Goal: Task Accomplishment & Management: Manage account settings

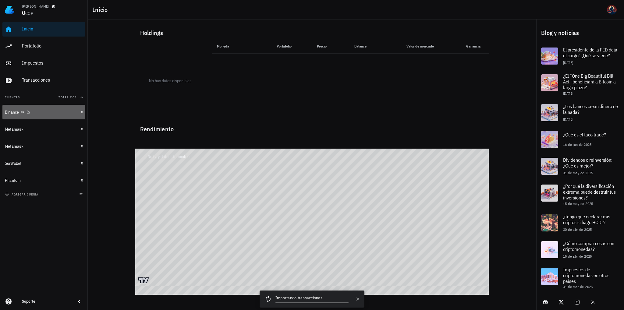
click at [18, 110] on div "Binance" at bounding box center [12, 112] width 14 height 5
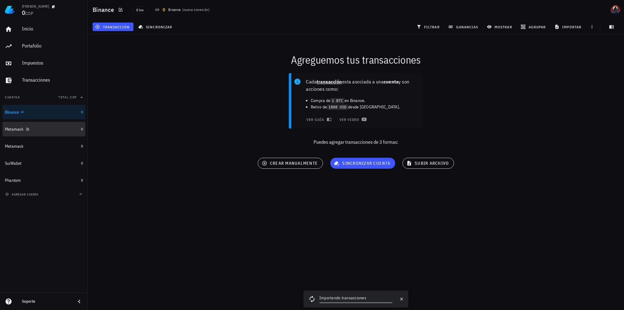
click at [28, 134] on div "Metamask" at bounding box center [42, 129] width 74 height 13
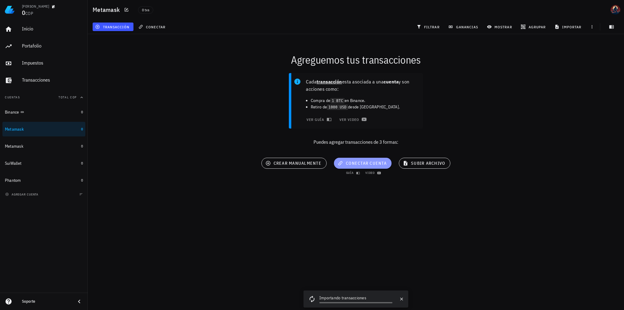
click at [376, 163] on span "conectar cuenta" at bounding box center [363, 163] width 48 height 5
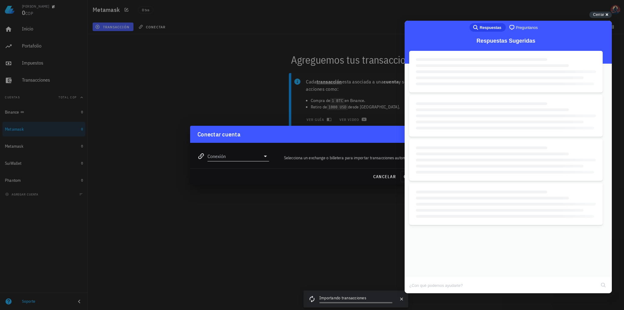
click at [256, 159] on input "Conexión" at bounding box center [233, 156] width 53 height 10
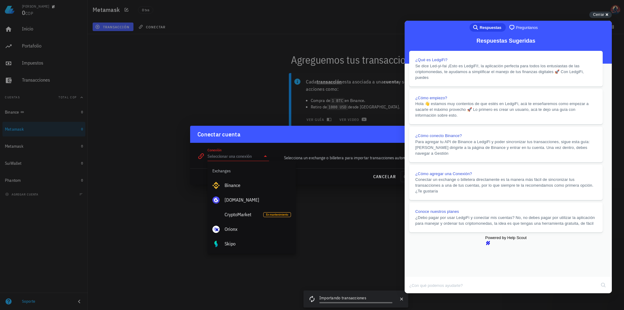
click at [416, 294] on button "Close" at bounding box center [410, 298] width 11 height 8
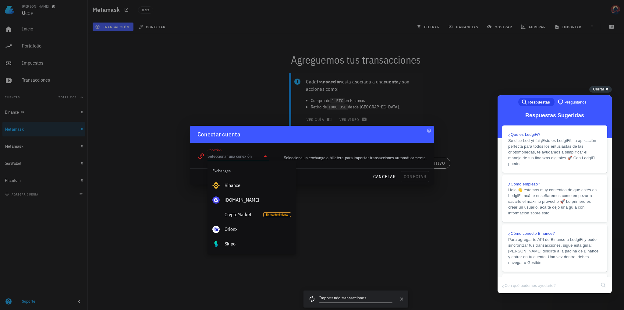
click at [221, 158] on input "Conexión" at bounding box center [233, 156] width 53 height 10
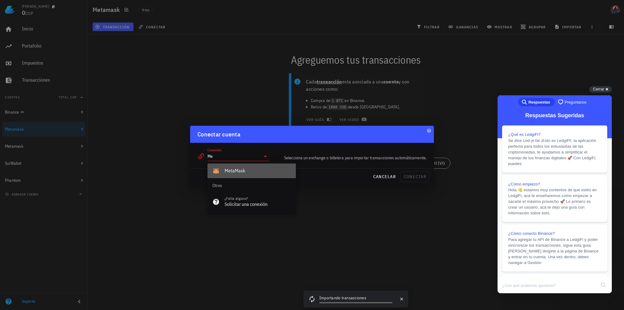
click at [249, 173] on div "MetaMask" at bounding box center [258, 171] width 66 height 6
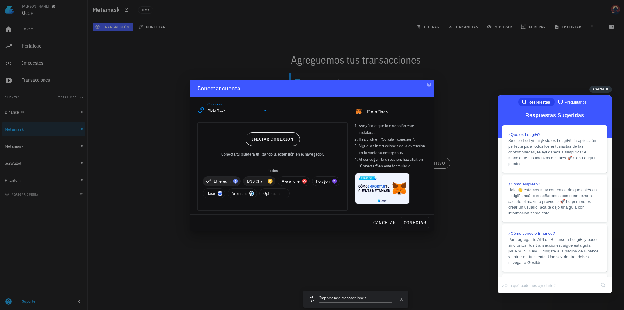
type input "MetaMask"
click at [254, 179] on span "BNB Chain" at bounding box center [259, 181] width 24 height 9
click at [412, 223] on span "conectar" at bounding box center [414, 222] width 23 height 5
click at [604, 90] on span "Cerrar" at bounding box center [598, 89] width 11 height 5
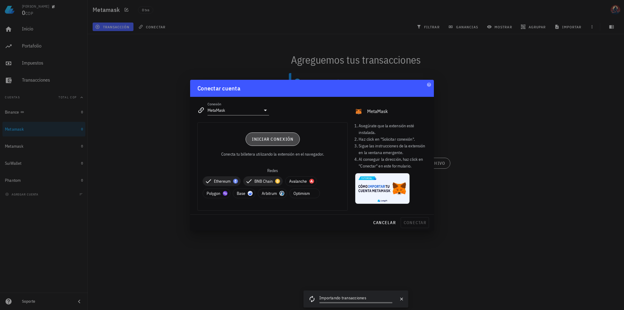
click at [282, 141] on span "Iniciar conexión" at bounding box center [273, 139] width 42 height 5
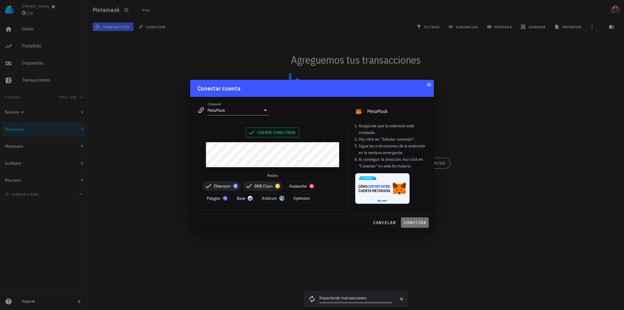
click at [409, 221] on span "conectar" at bounding box center [414, 222] width 23 height 5
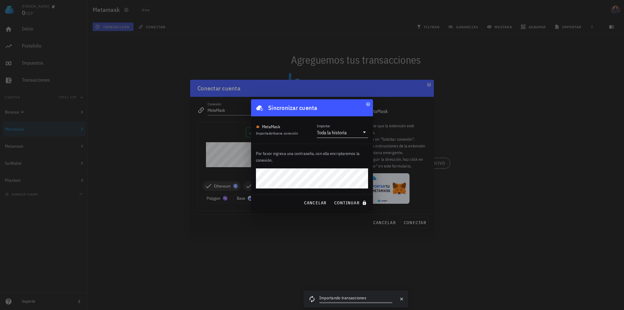
click at [363, 136] on icon at bounding box center [364, 132] width 7 height 7
click at [358, 121] on div "MetaMask Importado Nueva conexión Importar Toda la historia" at bounding box center [312, 129] width 122 height 27
click at [346, 204] on span "continuar" at bounding box center [351, 202] width 34 height 5
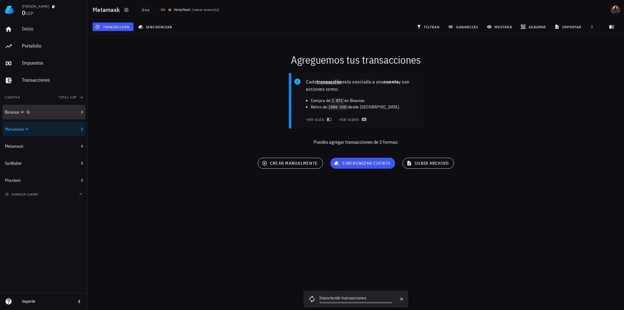
click at [11, 114] on div "Binance" at bounding box center [12, 112] width 14 height 5
click at [14, 130] on div "Metamask" at bounding box center [14, 129] width 19 height 5
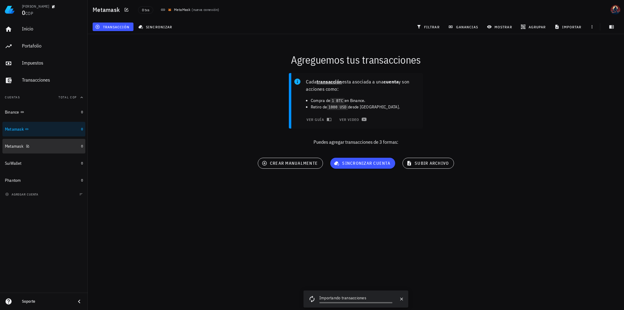
click at [9, 145] on div "Metamask" at bounding box center [14, 146] width 19 height 5
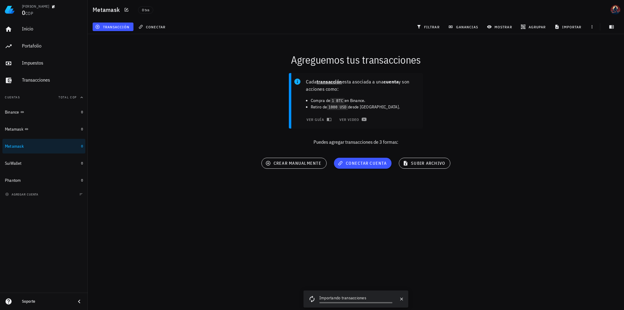
click at [578, 156] on div "Agreguemos tus transacciones Cada transacción esta asociada a una cuenta y son …" at bounding box center [356, 112] width 544 height 165
click at [352, 161] on span "conectar cuenta" at bounding box center [363, 163] width 48 height 5
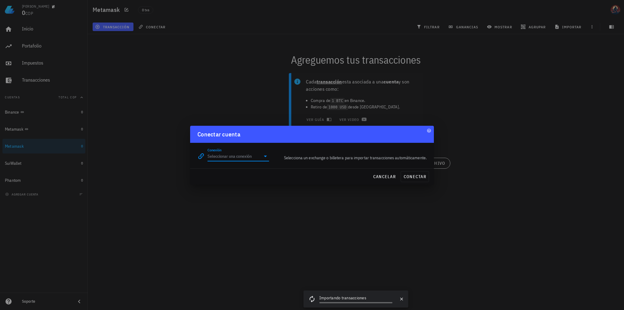
click at [260, 158] on input "Conexión" at bounding box center [233, 156] width 53 height 10
click at [249, 175] on div "MetaMask" at bounding box center [258, 170] width 66 height 13
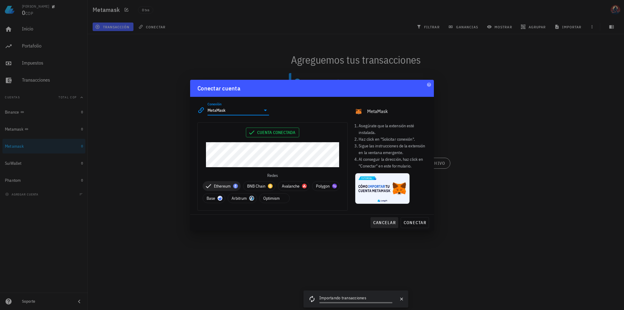
type input "MetaMask"
click at [392, 223] on span "cancelar" at bounding box center [384, 222] width 23 height 5
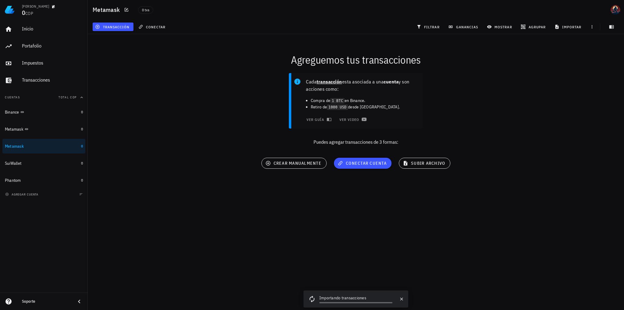
click at [172, 89] on div "Cada transacción esta asociada a una cuenta y son acciones como: Compra de 1 BT…" at bounding box center [356, 111] width 544 height 85
click at [13, 164] on div "SuiWallet" at bounding box center [13, 163] width 16 height 5
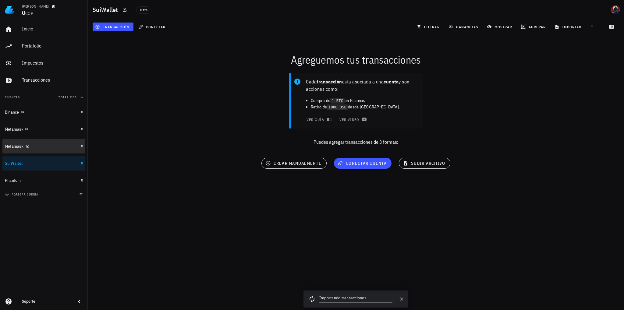
click at [7, 145] on div "Metamask" at bounding box center [14, 146] width 19 height 5
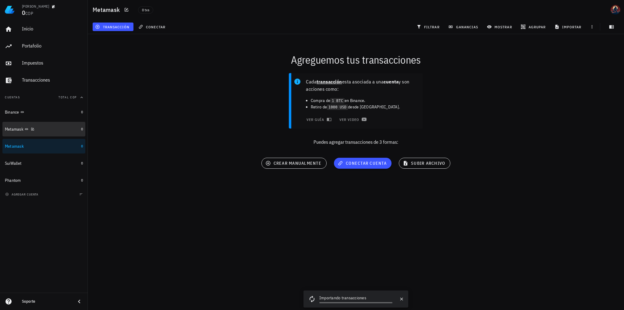
click at [13, 129] on div "Metamask" at bounding box center [14, 129] width 19 height 5
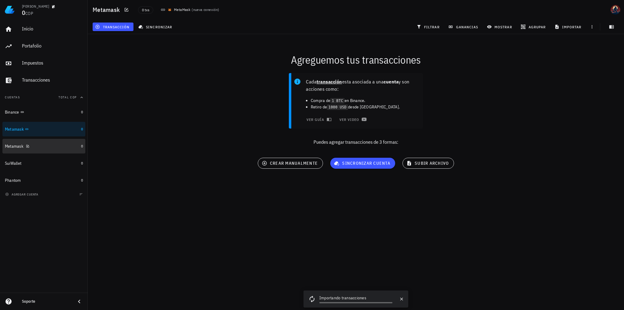
click at [10, 146] on div "Metamask" at bounding box center [14, 146] width 19 height 5
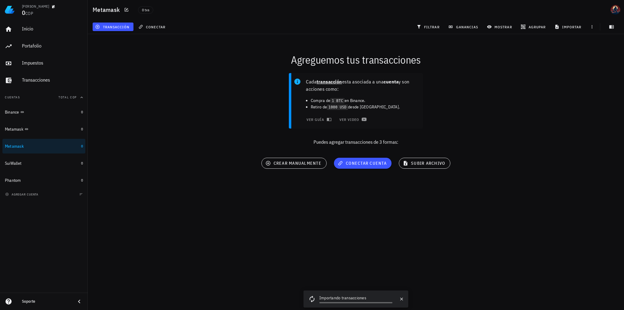
drag, startPoint x: 33, startPoint y: 148, endPoint x: 90, endPoint y: 147, distance: 57.6
click at [185, 131] on div "Cada transacción esta asociada a una cuenta y son acciones como: Compra de 1 BT…" at bounding box center [356, 111] width 544 height 85
click at [28, 146] on icon "button" at bounding box center [28, 146] width 3 height 3
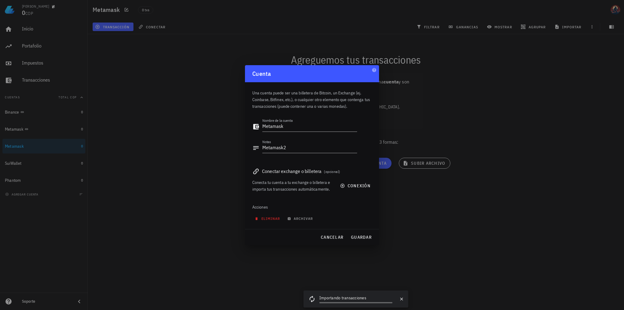
click at [264, 219] on span "eliminar" at bounding box center [268, 218] width 24 height 5
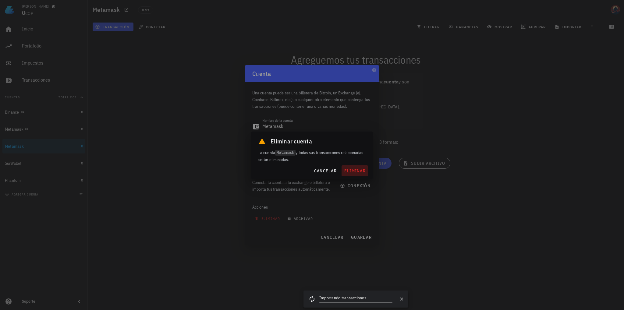
click at [352, 172] on span "eliminar" at bounding box center [355, 170] width 22 height 5
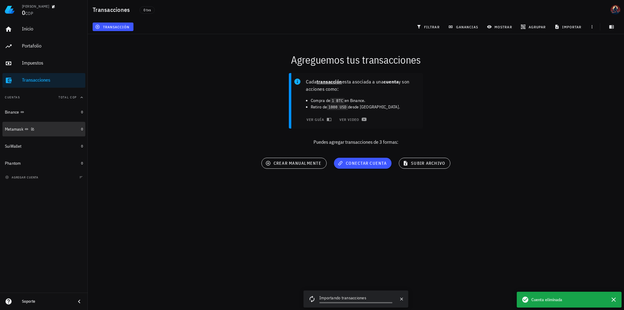
click at [7, 128] on div "Metamask" at bounding box center [14, 129] width 19 height 5
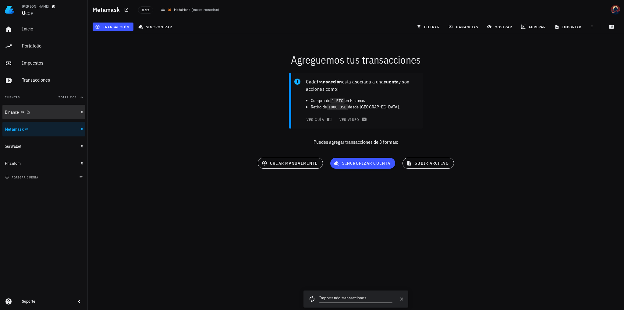
click at [10, 114] on div "Binance" at bounding box center [12, 112] width 14 height 5
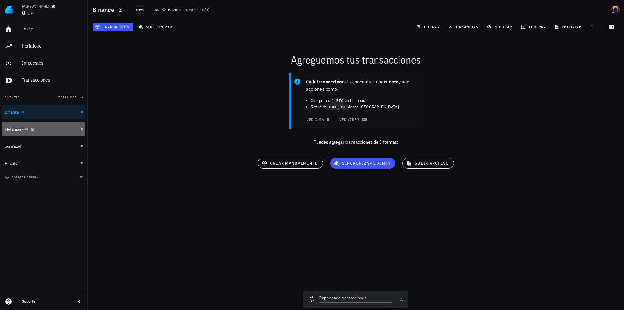
click at [7, 128] on div "Metamask" at bounding box center [14, 129] width 19 height 5
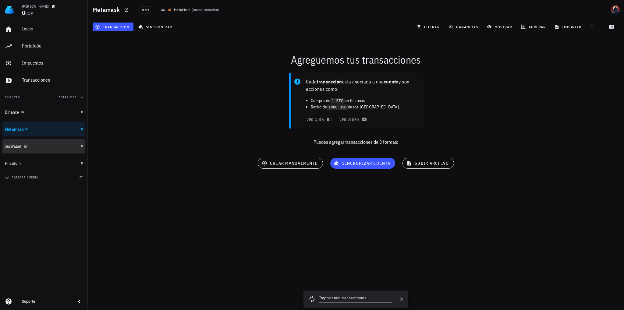
click at [9, 144] on div "SuiWallet" at bounding box center [13, 146] width 16 height 5
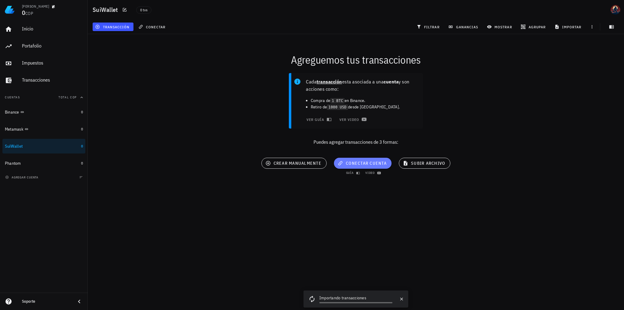
click at [372, 162] on span "conectar cuenta" at bounding box center [363, 163] width 48 height 5
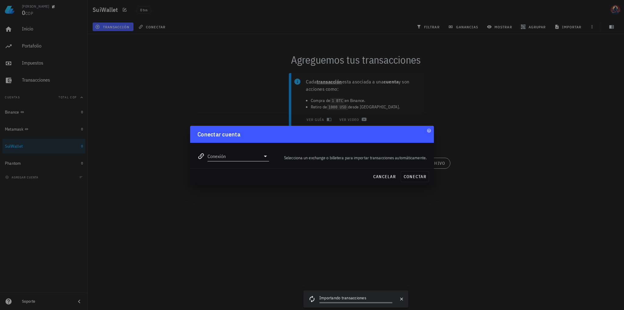
click at [255, 154] on input "Conexión" at bounding box center [233, 156] width 53 height 10
type input "s"
type input "S"
click at [553, 126] on div at bounding box center [312, 155] width 624 height 310
click at [244, 153] on input "Conexión" at bounding box center [233, 156] width 53 height 10
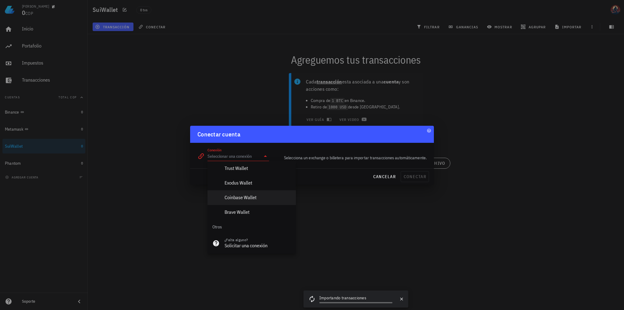
scroll to position [428, 0]
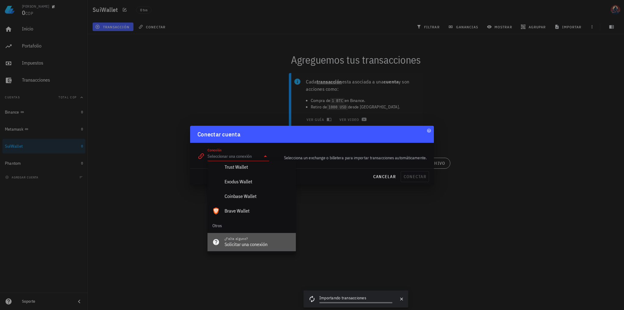
click at [252, 243] on div "Solicitar una conexión" at bounding box center [258, 245] width 66 height 6
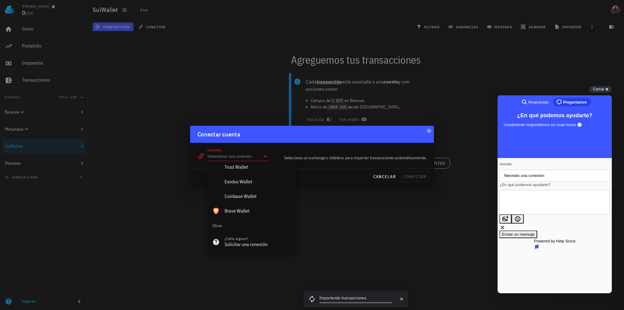
click at [540, 211] on textarea "¿En qué podemos ayudarte?" at bounding box center [531, 202] width 55 height 24
type textarea "Necesito una conexion Con SUI wallet"
click at [535, 239] on span "Enviar un mensaje" at bounding box center [518, 240] width 33 height 5
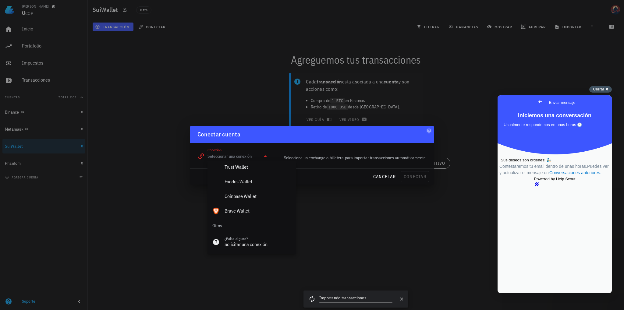
click at [595, 92] on div "Cerrar cross-small" at bounding box center [600, 89] width 23 height 6
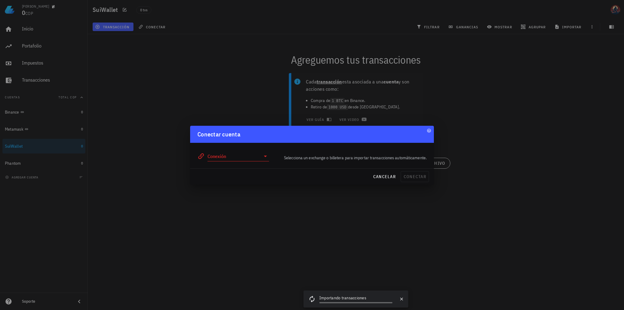
click at [363, 228] on div at bounding box center [312, 155] width 624 height 310
click at [266, 157] on icon at bounding box center [265, 156] width 7 height 7
drag, startPoint x: 260, startPoint y: 99, endPoint x: 279, endPoint y: 142, distance: 46.9
click at [259, 100] on div at bounding box center [312, 155] width 624 height 310
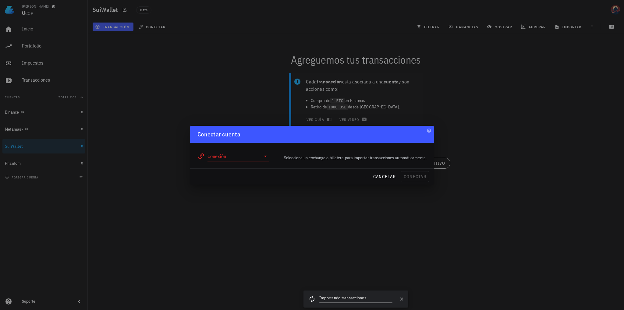
drag, startPoint x: 305, startPoint y: 163, endPoint x: 368, endPoint y: 165, distance: 63.7
click at [306, 163] on div "Selecciona un exchange o billetera para importar transacciones automáticamente." at bounding box center [352, 158] width 158 height 14
click at [379, 177] on span "cancelar" at bounding box center [384, 176] width 23 height 5
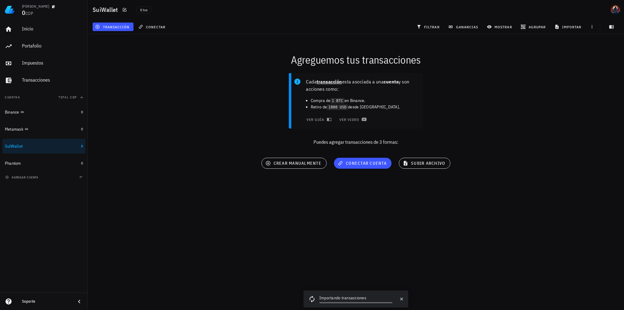
click at [515, 146] on div "Cada transacción esta asociada a una cuenta y son acciones como: Compra de 1 BT…" at bounding box center [356, 111] width 544 height 85
click at [11, 131] on div "Metamask" at bounding box center [14, 129] width 19 height 5
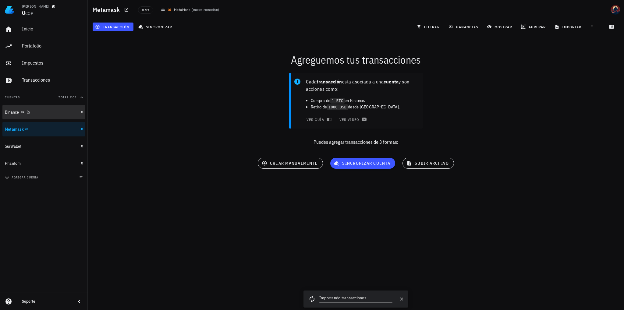
click at [10, 113] on div "Binance" at bounding box center [12, 112] width 14 height 5
click at [11, 129] on div "Metamask" at bounding box center [14, 129] width 19 height 5
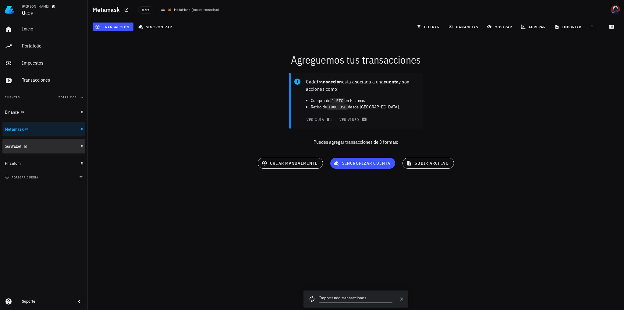
click at [10, 145] on div "SuiWallet" at bounding box center [13, 146] width 16 height 5
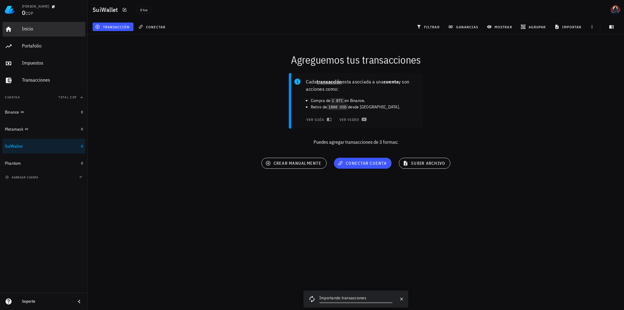
click at [25, 30] on div "Inicio" at bounding box center [52, 29] width 61 height 6
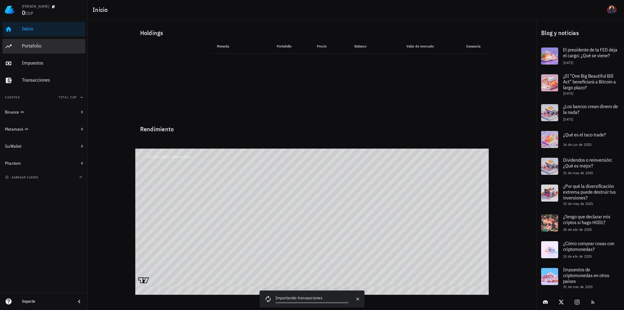
click at [20, 43] on link "Portafolio" at bounding box center [43, 46] width 83 height 15
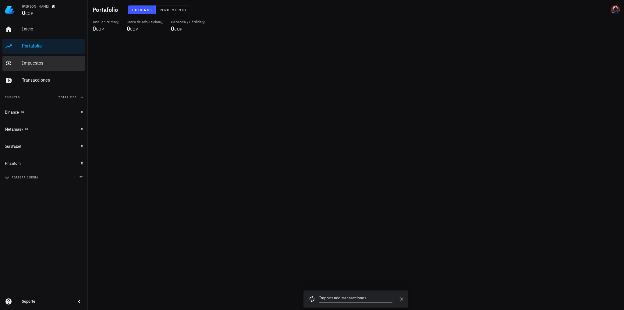
click at [21, 65] on link "Impuestos" at bounding box center [43, 63] width 83 height 15
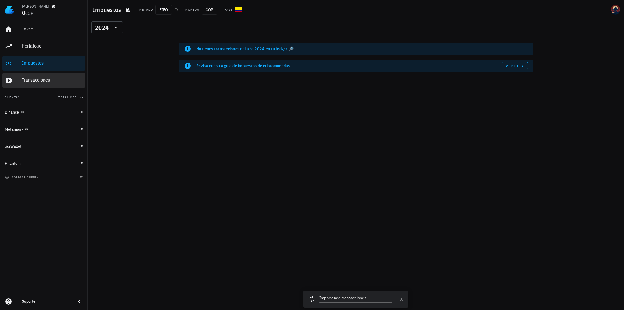
click at [21, 76] on link "Transacciones" at bounding box center [43, 80] width 83 height 15
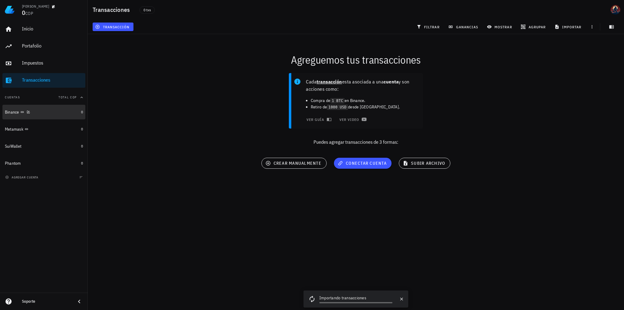
click at [14, 112] on div "Binance" at bounding box center [12, 112] width 14 height 5
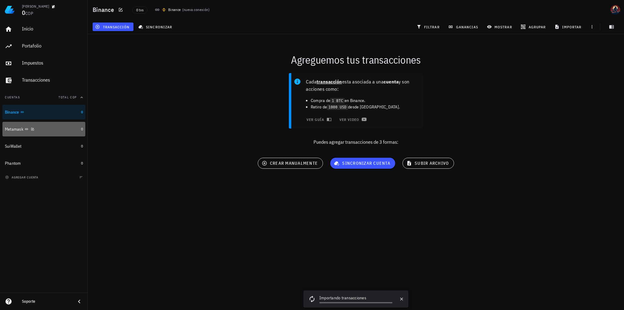
click at [11, 131] on div "Metamask" at bounding box center [14, 129] width 19 height 5
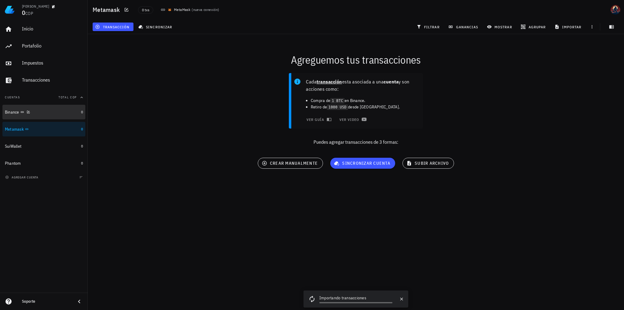
click at [7, 114] on div "Binance" at bounding box center [12, 112] width 14 height 5
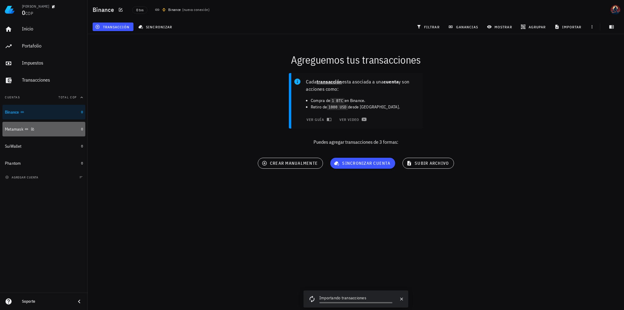
click at [7, 129] on div "Metamask" at bounding box center [14, 129] width 19 height 5
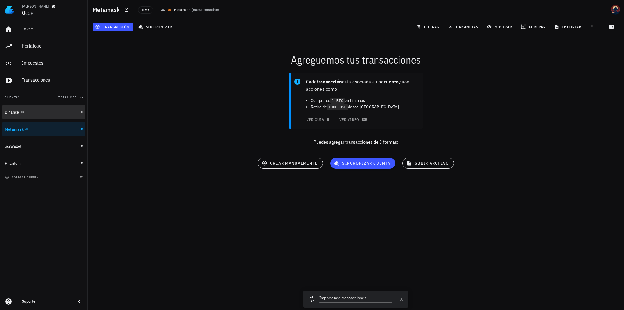
click at [2, 110] on link "Binance 0" at bounding box center [43, 112] width 83 height 15
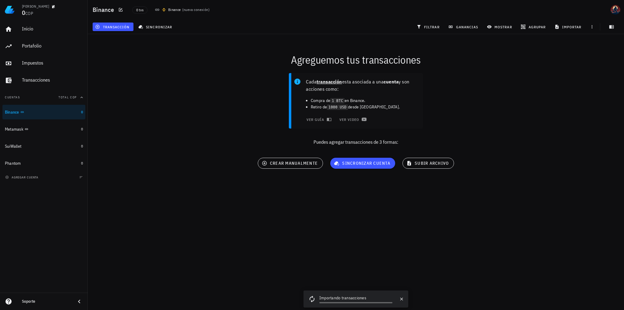
click at [1, 126] on div "Inicio [GEOGRAPHIC_DATA] Impuestos [GEOGRAPHIC_DATA] Cuentas Total COP Binance …" at bounding box center [44, 95] width 88 height 151
click at [5, 129] on div "Metamask" at bounding box center [14, 129] width 19 height 5
click at [603, 84] on div "Cada transacción esta asociada a una cuenta y son acciones como: Compra de 1 BT…" at bounding box center [356, 111] width 544 height 85
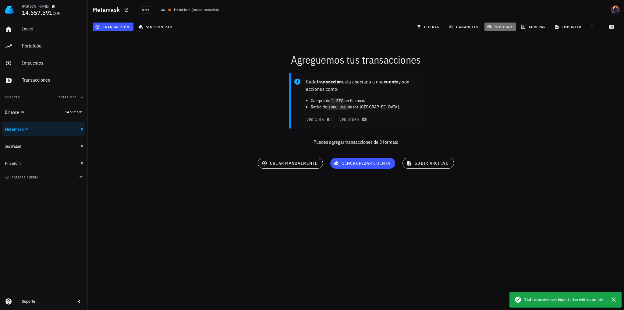
click at [502, 27] on span "mostrar" at bounding box center [500, 26] width 24 height 5
click at [555, 298] on span "144 transacciones importadas exitosamente" at bounding box center [563, 299] width 79 height 7
click at [10, 110] on div "Binance" at bounding box center [12, 112] width 14 height 5
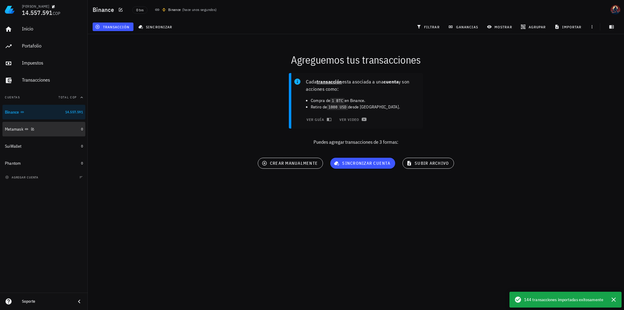
click at [11, 131] on div "Metamask" at bounding box center [14, 129] width 19 height 5
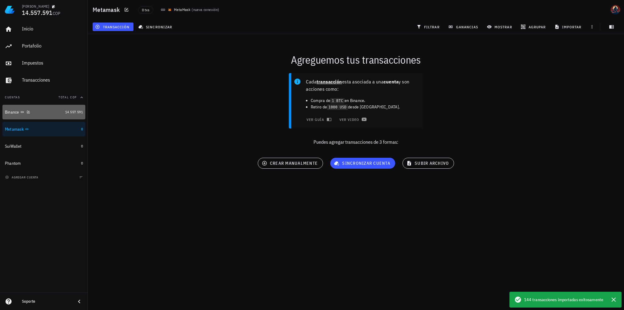
click at [13, 108] on div "Binance" at bounding box center [34, 112] width 58 height 13
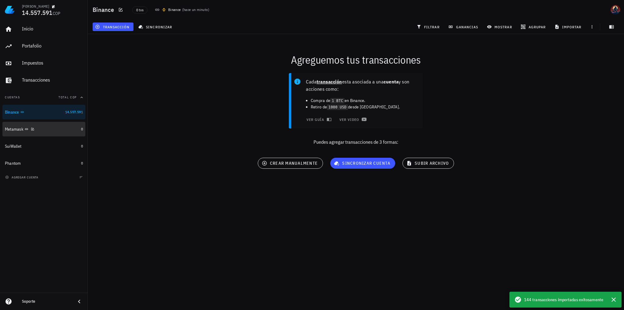
drag, startPoint x: 6, startPoint y: 130, endPoint x: 11, endPoint y: 119, distance: 11.9
click at [7, 130] on div "Metamask" at bounding box center [14, 129] width 19 height 5
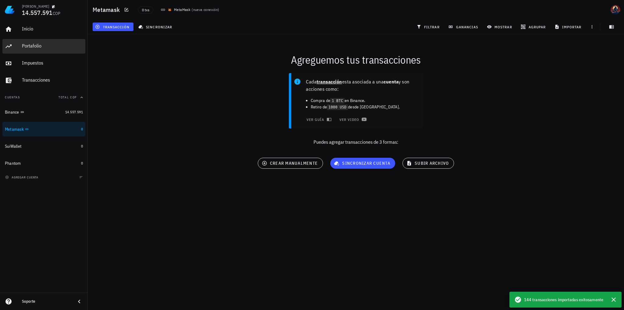
click at [34, 49] on div "Portafolio" at bounding box center [52, 46] width 61 height 6
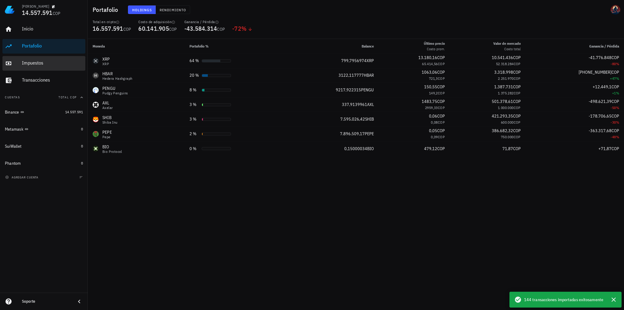
click at [36, 64] on div "Impuestos" at bounding box center [52, 63] width 61 height 6
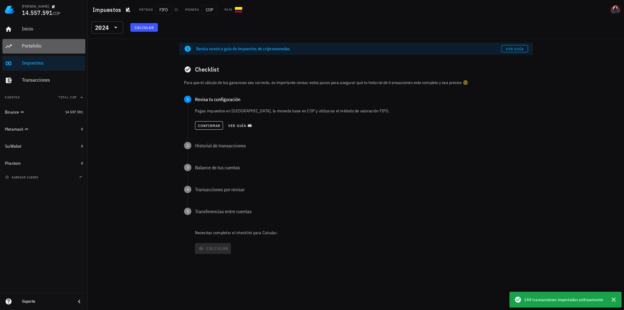
click at [51, 48] on div "Portafolio" at bounding box center [52, 46] width 61 height 6
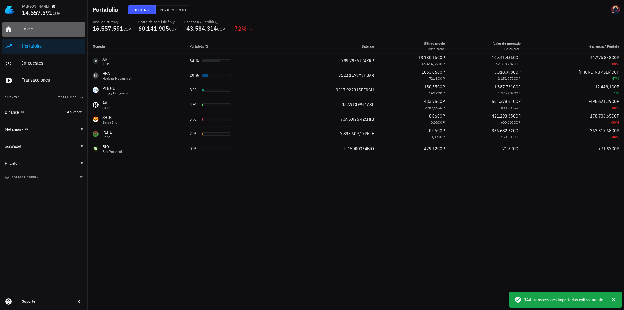
click at [36, 27] on div "Inicio" at bounding box center [52, 29] width 61 height 6
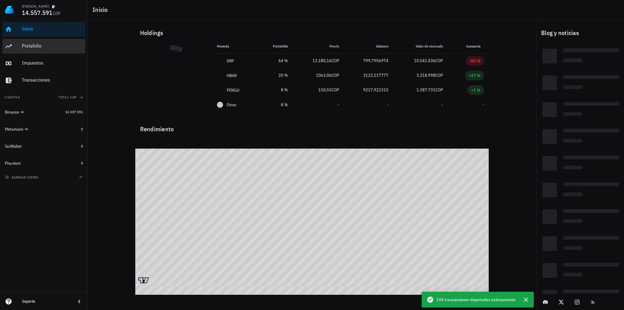
click at [35, 43] on div "Portafolio" at bounding box center [52, 46] width 61 height 6
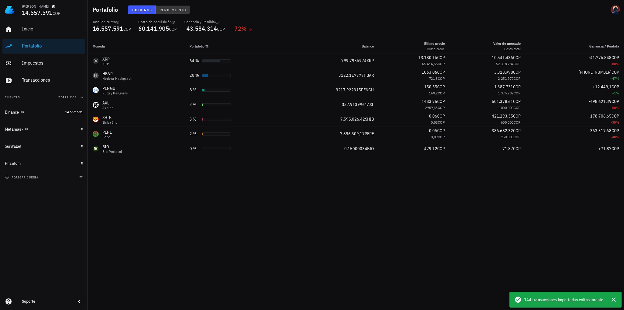
click at [172, 9] on span "Rendimiento" at bounding box center [172, 10] width 27 height 5
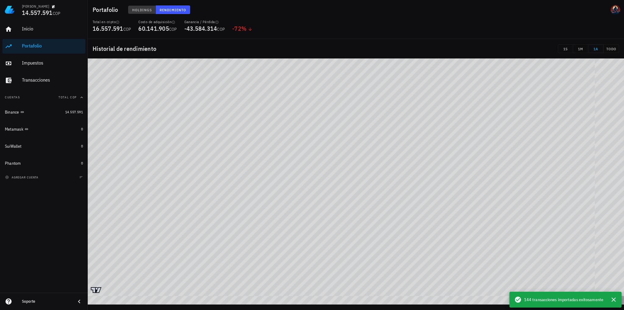
click at [145, 9] on span "Holdings" at bounding box center [142, 10] width 20 height 5
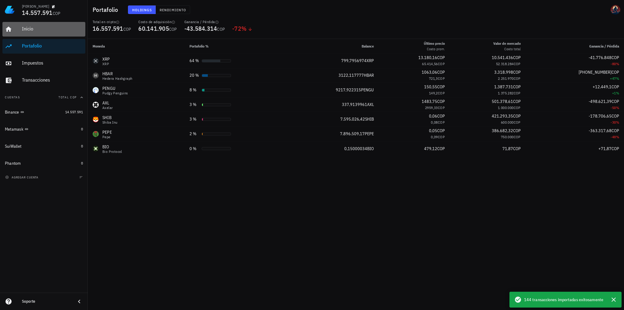
click at [34, 34] on div "Inicio" at bounding box center [52, 29] width 61 height 14
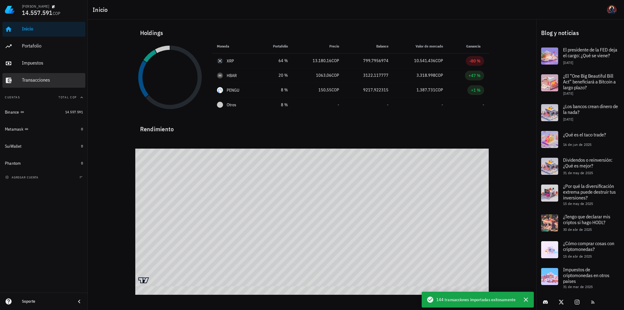
click at [28, 78] on div "Transacciones" at bounding box center [52, 80] width 61 height 6
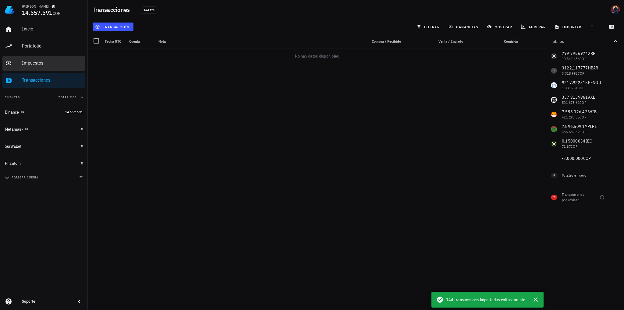
click at [37, 60] on div "Impuestos" at bounding box center [52, 63] width 61 height 14
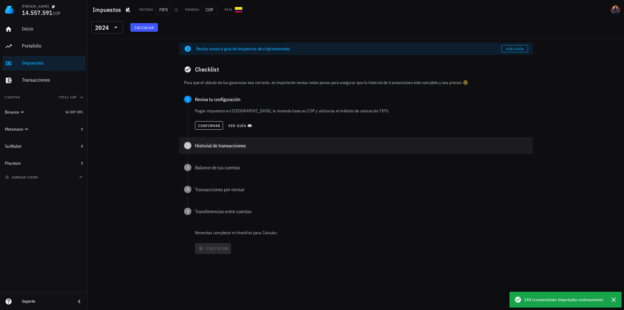
click at [193, 147] on div "2 Historial de transacciones" at bounding box center [356, 145] width 354 height 17
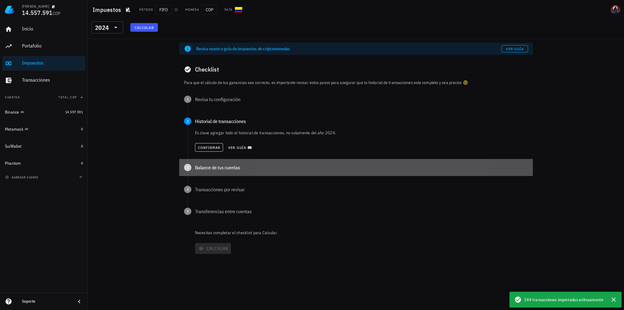
click at [210, 147] on div "1 Revisa tu configuración Pagas impuestos en [GEOGRAPHIC_DATA], la moneda base …" at bounding box center [356, 160] width 354 height 139
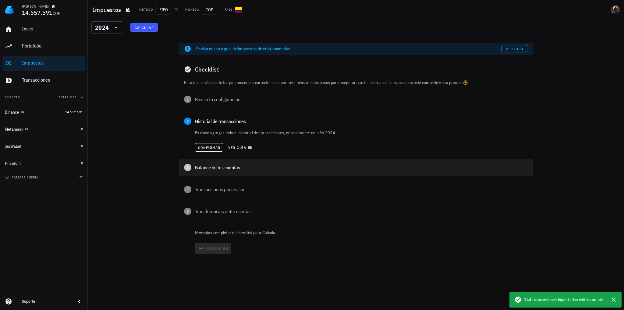
click at [313, 172] on div "3 Balance de tus cuentas" at bounding box center [356, 167] width 354 height 17
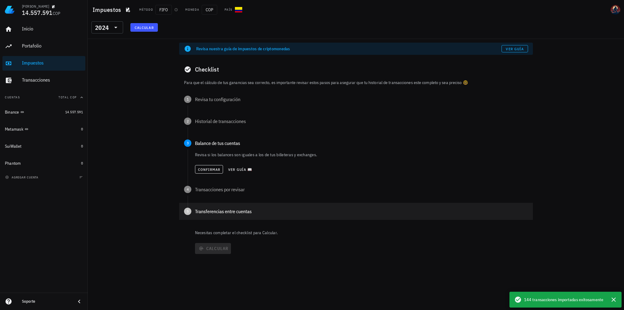
click at [293, 207] on div "5 Transferencias entre cuentas" at bounding box center [356, 211] width 354 height 17
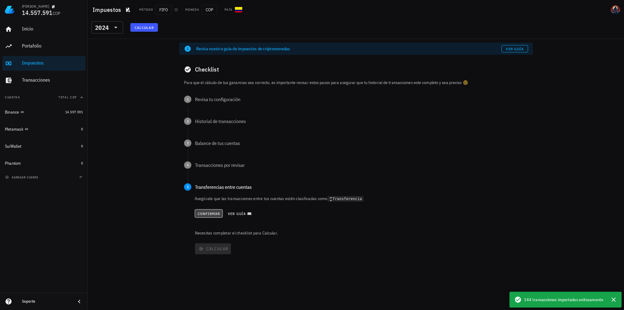
click at [210, 214] on span "Confirmar" at bounding box center [208, 213] width 23 height 5
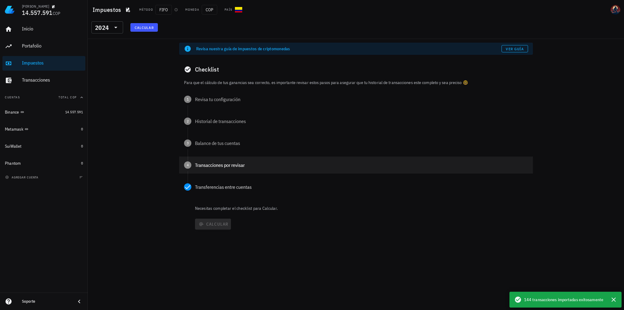
click at [253, 170] on div "4 Transacciones por revisar" at bounding box center [356, 165] width 354 height 17
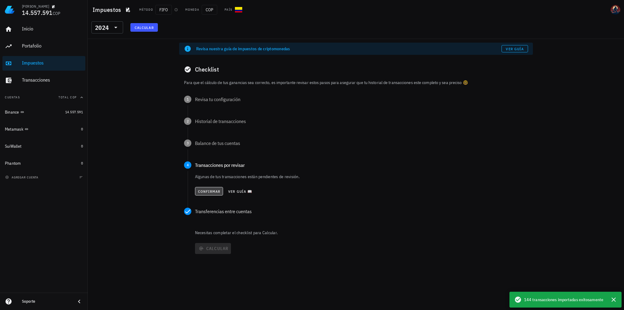
click at [206, 191] on span "Confirmar" at bounding box center [209, 191] width 23 height 5
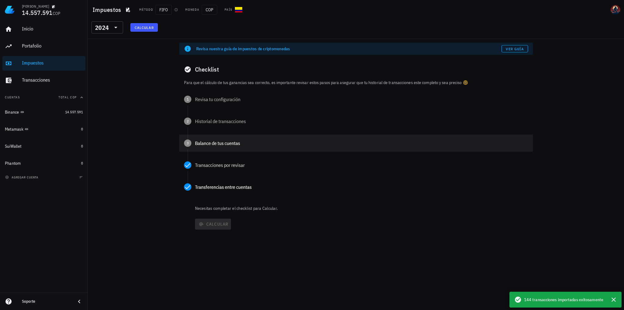
click at [208, 147] on div "3 Balance de tus cuentas" at bounding box center [356, 143] width 354 height 17
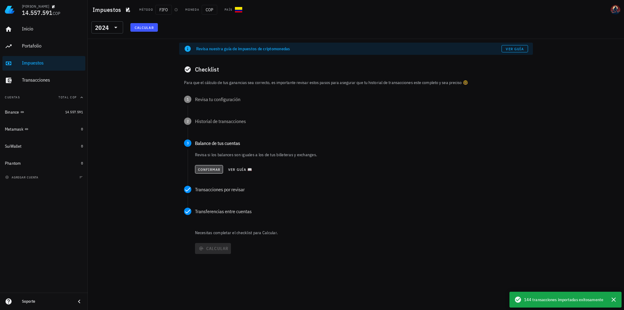
click at [200, 169] on span "Confirmar" at bounding box center [209, 169] width 23 height 5
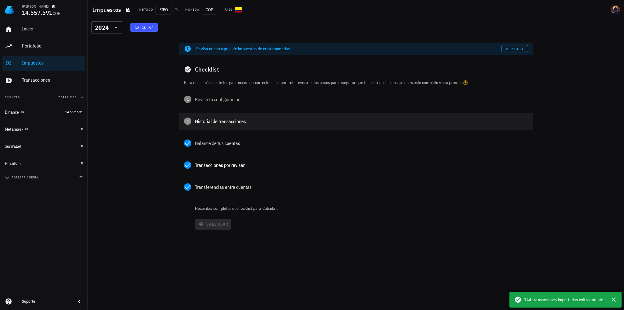
click at [222, 127] on div "2 Historial de transacciones" at bounding box center [356, 121] width 354 height 17
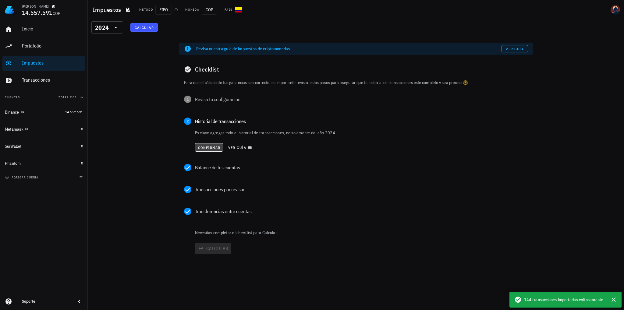
click at [199, 148] on span "Confirmar" at bounding box center [209, 147] width 23 height 5
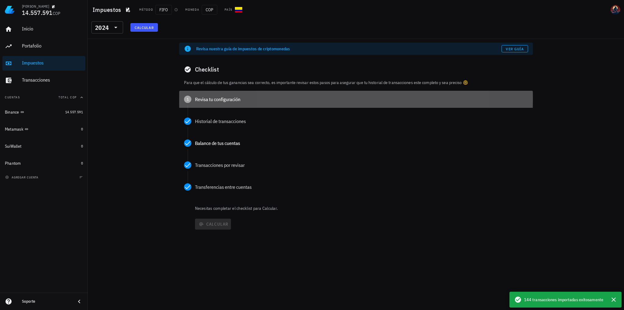
click at [204, 102] on div "Revisa tu configuración" at bounding box center [361, 99] width 333 height 5
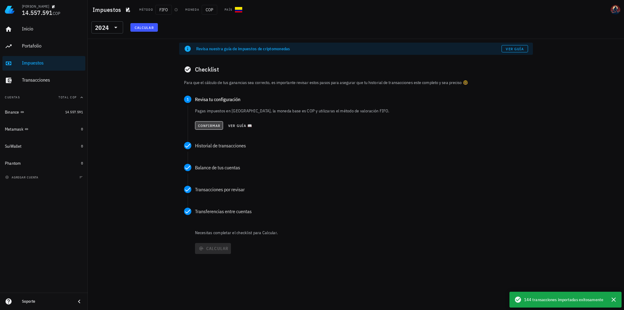
click at [206, 128] on button "Confirmar" at bounding box center [209, 125] width 28 height 9
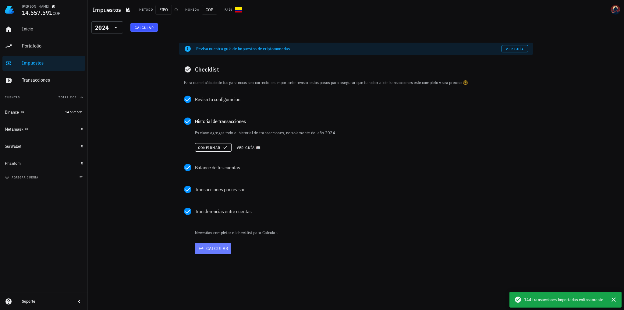
click at [213, 247] on span "Calcular" at bounding box center [212, 248] width 31 height 5
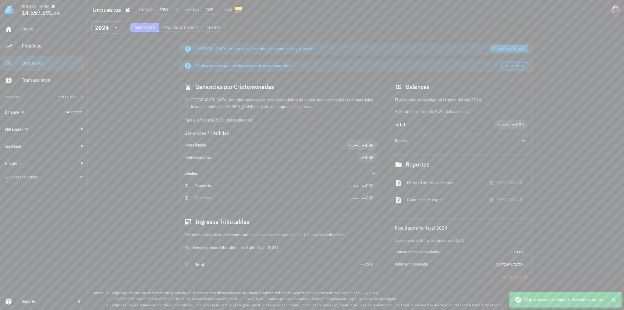
click at [505, 51] on link "Cambiar plan" at bounding box center [509, 48] width 37 height 7
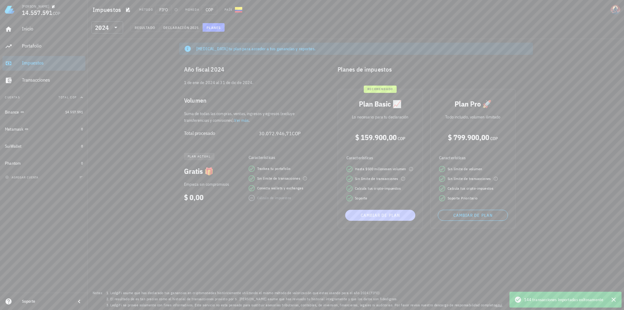
click at [392, 215] on span "Cambiar de plan" at bounding box center [380, 215] width 65 height 5
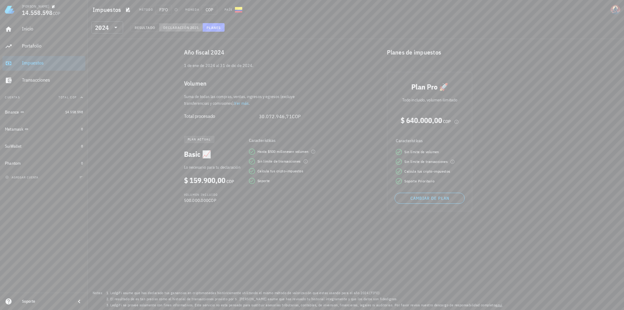
click at [183, 25] on button "Declaración 2025" at bounding box center [180, 27] width 43 height 9
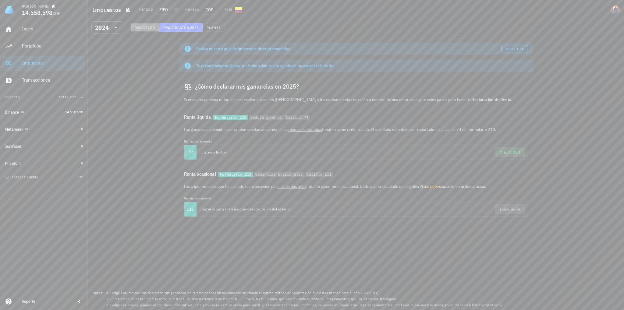
click at [143, 27] on span "Resultado" at bounding box center [144, 27] width 21 height 5
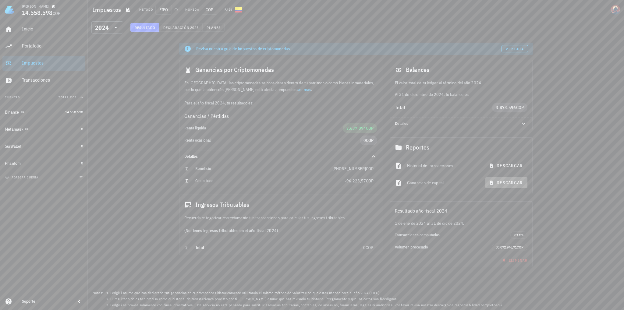
click at [511, 183] on span "descargar" at bounding box center [506, 182] width 32 height 5
click at [182, 29] on span "Declaración" at bounding box center [176, 27] width 27 height 5
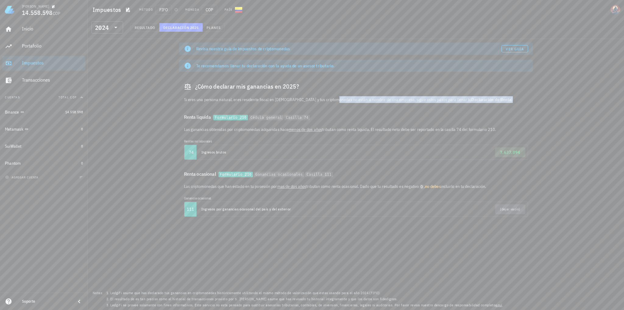
drag, startPoint x: 324, startPoint y: 100, endPoint x: 500, endPoint y: 98, distance: 176.4
click at [507, 101] on div "Si eres una persona natural, eres residente fiscal en Colombia y tus criptomone…" at bounding box center [356, 102] width 354 height 12
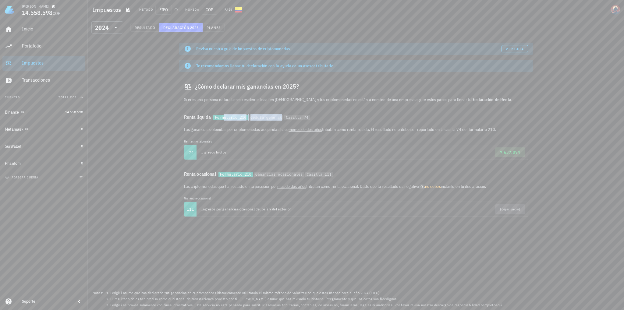
drag, startPoint x: 224, startPoint y: 118, endPoint x: 283, endPoint y: 120, distance: 59.4
click at [278, 122] on div "Renta liquida Formulario 210 Cédula general Casilla 74" at bounding box center [356, 117] width 354 height 18
drag, startPoint x: 346, startPoint y: 119, endPoint x: 341, endPoint y: 120, distance: 5.2
click at [345, 119] on div "Renta liquida Formulario 210 Cédula general Casilla 74" at bounding box center [356, 117] width 354 height 18
drag, startPoint x: 200, startPoint y: 131, endPoint x: 327, endPoint y: 127, distance: 126.8
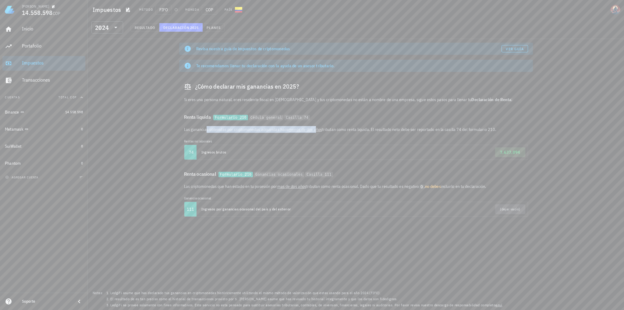
click at [321, 129] on p "Las ganancias obtenidas por criptomonedas adquiridas hace menos de dos años tri…" at bounding box center [356, 129] width 344 height 7
click at [352, 115] on div "Renta liquida Formulario 210 Cédula general Casilla 74" at bounding box center [356, 117] width 354 height 18
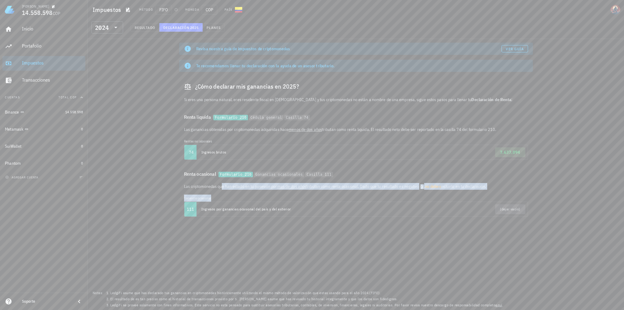
drag, startPoint x: 206, startPoint y: 186, endPoint x: 505, endPoint y: 192, distance: 298.3
click at [505, 192] on div "Las criptomonedas que han estado en tu posesión por mas de dos años tributan co…" at bounding box center [356, 202] width 354 height 39
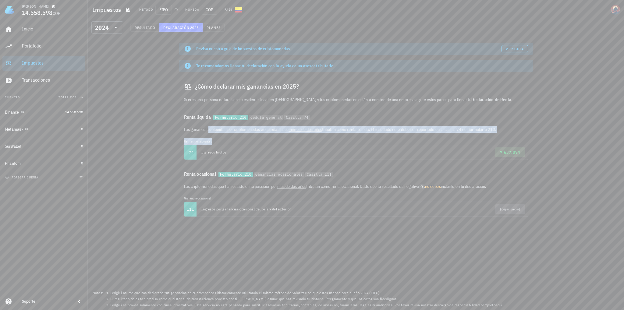
drag, startPoint x: 191, startPoint y: 130, endPoint x: 511, endPoint y: 133, distance: 319.6
click at [511, 133] on div "Las ganancias obtenidas por criptomonedas adquiridas hace menos de dos años tri…" at bounding box center [356, 145] width 354 height 39
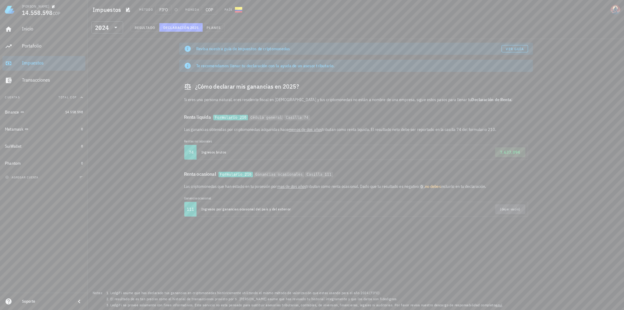
click at [182, 129] on div "Las ganancias obtenidas por criptomonedas adquiridas hace menos de dos años tri…" at bounding box center [356, 145] width 354 height 39
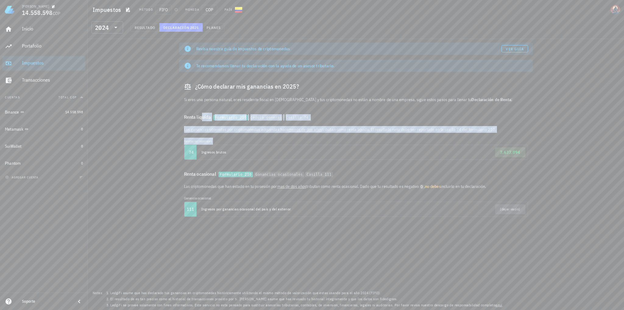
drag, startPoint x: 177, startPoint y: 113, endPoint x: 539, endPoint y: 154, distance: 364.3
click at [539, 154] on div "Revisa nuestra guía de impuestos de criptomonedas Ver guía Te recomendamos llen…" at bounding box center [356, 174] width 536 height 271
copy div "Renta liquida Formulario 210 Cédula general Casilla 74 Las ganancias obtenidas …"
click at [131, 131] on div "Revisa nuestra guía de impuestos de criptomonedas Ver guía Te recomendamos llen…" at bounding box center [356, 174] width 536 height 271
click at [5, 116] on div "Binance" at bounding box center [34, 112] width 58 height 13
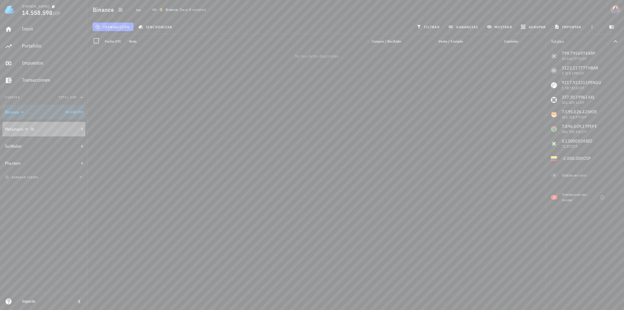
click at [5, 133] on div "Metamask" at bounding box center [42, 129] width 74 height 13
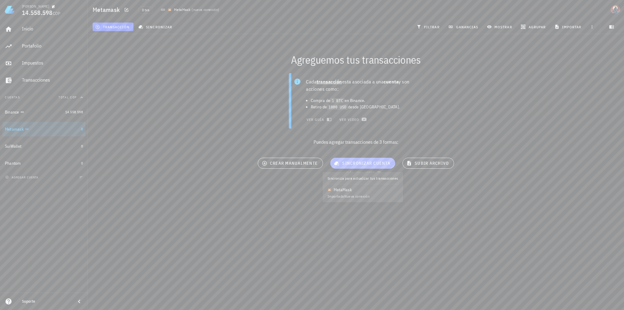
click at [365, 161] on span "sincronizar cuenta" at bounding box center [362, 163] width 55 height 5
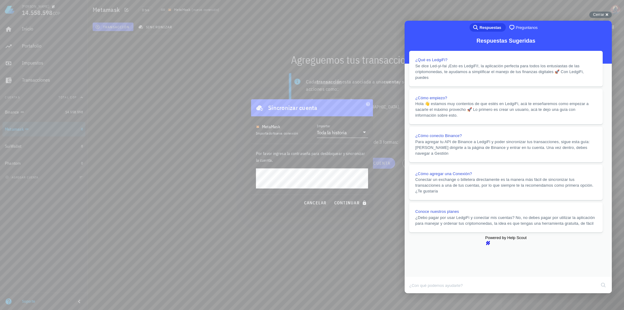
click at [236, 180] on div "gabriel 14.558.598 COP Inicio Portafolio Impuestos Transacciones Cuentas Total …" at bounding box center [312, 155] width 624 height 310
click at [348, 203] on span "continuar" at bounding box center [351, 202] width 34 height 5
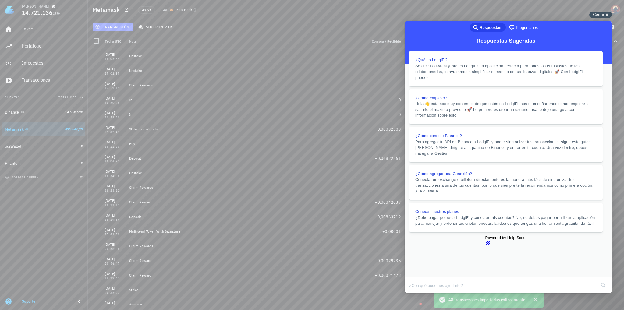
click at [609, 16] on div "Cerrar cross-small" at bounding box center [600, 15] width 23 height 6
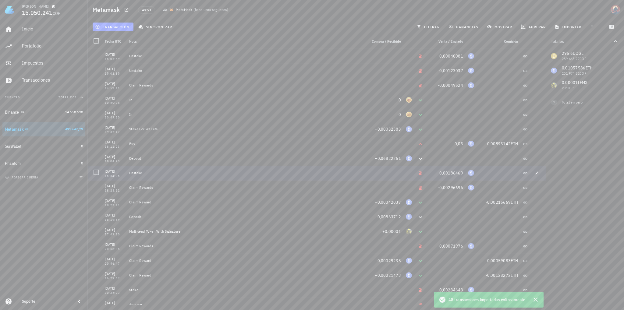
scroll to position [152, 0]
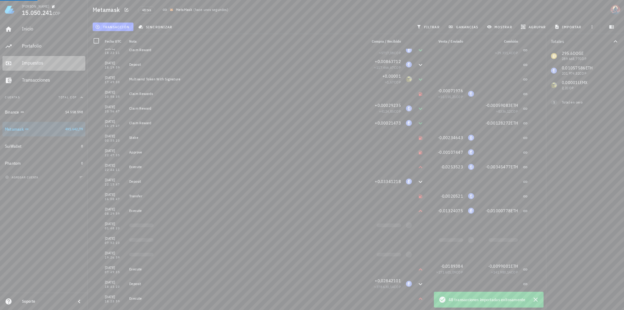
click at [20, 66] on link "Impuestos" at bounding box center [43, 63] width 83 height 15
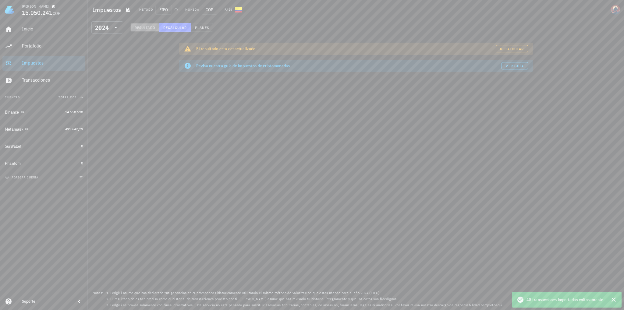
click at [145, 28] on span "Resultado" at bounding box center [144, 27] width 21 height 5
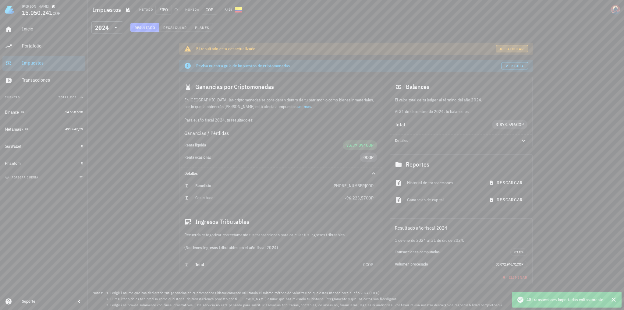
click at [499, 47] on link "Recalcular" at bounding box center [512, 48] width 32 height 7
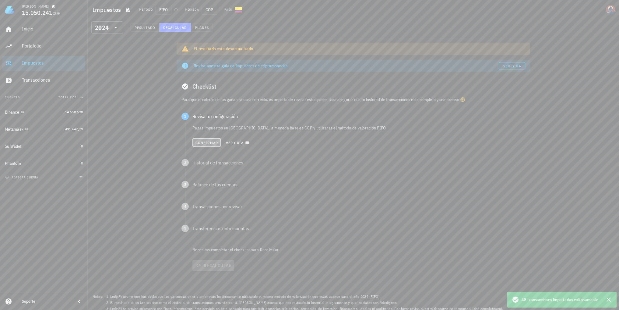
click at [209, 142] on span "Confirmar" at bounding box center [206, 142] width 23 height 5
click at [201, 165] on span "Confirmar" at bounding box center [206, 164] width 23 height 5
click at [206, 191] on div "Confirmar Ver guía 📖" at bounding box center [359, 186] width 333 height 13
click at [206, 187] on span "Confirmar" at bounding box center [206, 186] width 23 height 5
click at [207, 209] on span "Confirmar" at bounding box center [206, 208] width 23 height 5
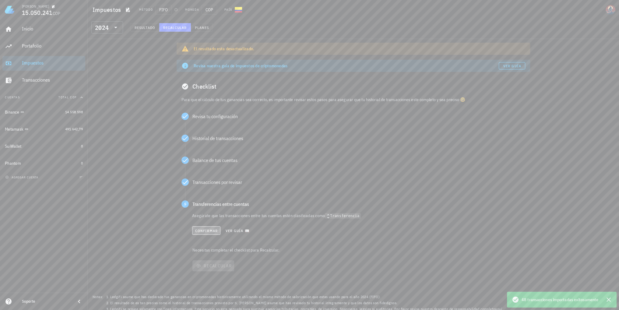
click at [207, 228] on button "Confirmar" at bounding box center [206, 230] width 28 height 9
click at [223, 243] on span "Recalcular" at bounding box center [215, 241] width 37 height 5
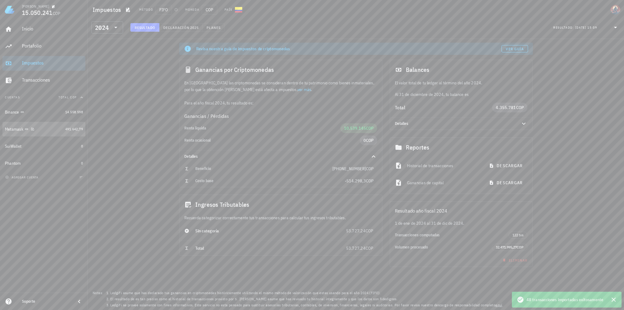
click at [21, 131] on div "Metamask" at bounding box center [14, 129] width 19 height 5
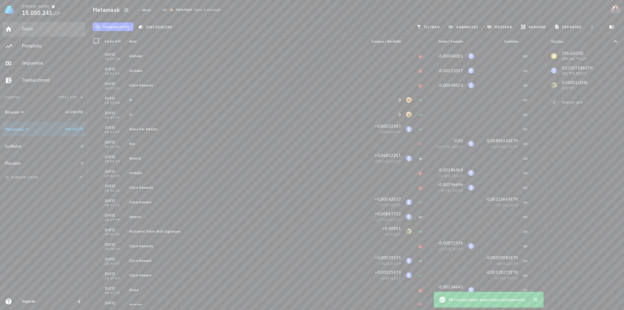
click at [31, 34] on div "Inicio" at bounding box center [52, 29] width 61 height 14
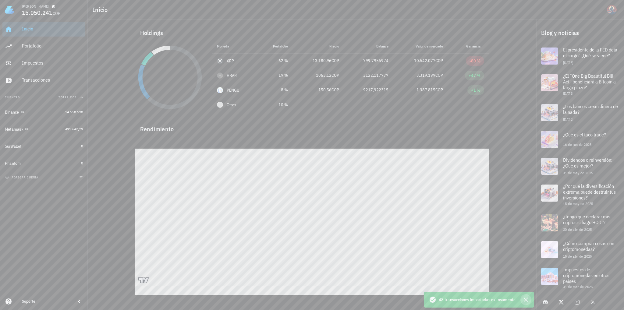
click at [525, 299] on icon "button" at bounding box center [526, 300] width 4 height 4
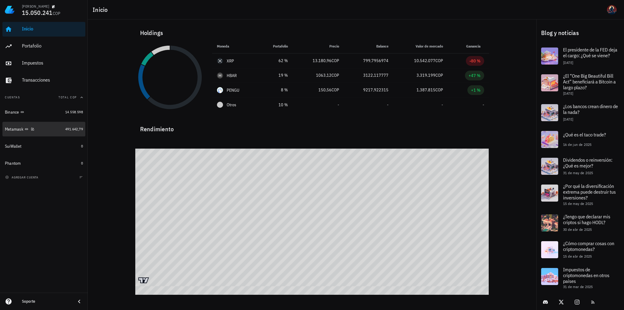
click at [19, 129] on div "Metamask" at bounding box center [14, 129] width 19 height 5
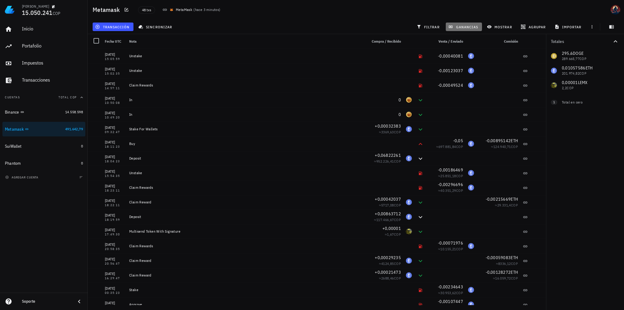
click at [464, 27] on span "ganancias" at bounding box center [463, 26] width 29 height 5
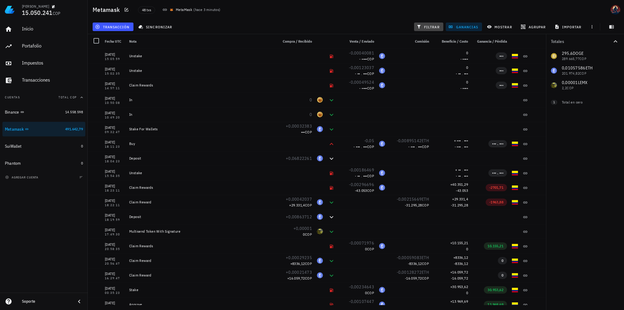
click at [427, 27] on span "filtrar" at bounding box center [429, 26] width 22 height 5
drag, startPoint x: 430, startPoint y: 26, endPoint x: 436, endPoint y: 27, distance: 6.4
click at [429, 26] on span "filtrar" at bounding box center [429, 26] width 22 height 5
click at [497, 26] on span "mostrar" at bounding box center [500, 26] width 24 height 5
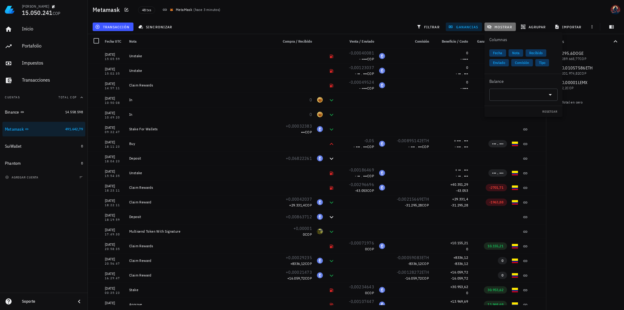
click at [498, 28] on span "mostrar" at bounding box center [500, 26] width 24 height 5
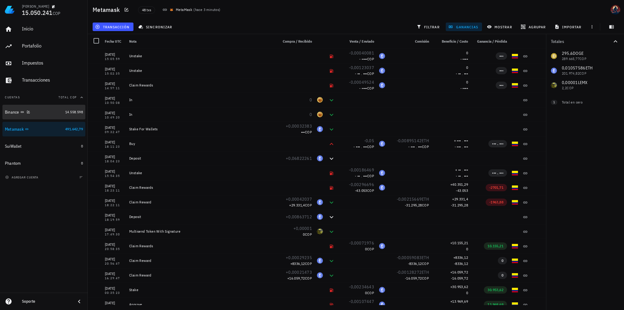
drag, startPoint x: 12, startPoint y: 111, endPoint x: 12, endPoint y: 120, distance: 9.1
click at [12, 111] on div "Binance" at bounding box center [12, 112] width 14 height 5
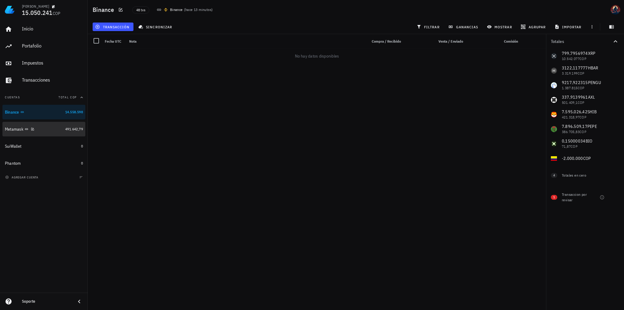
click at [11, 125] on div "Metamask" at bounding box center [34, 129] width 58 height 13
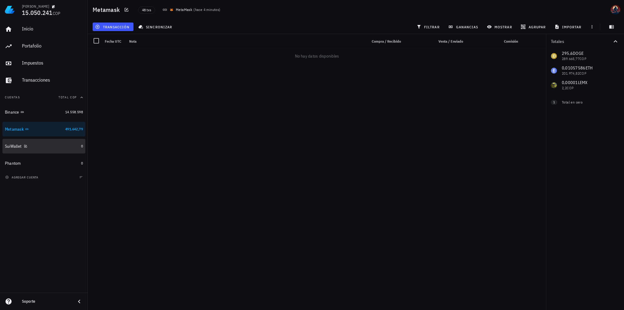
click at [9, 142] on div "SuiWallet" at bounding box center [42, 146] width 74 height 13
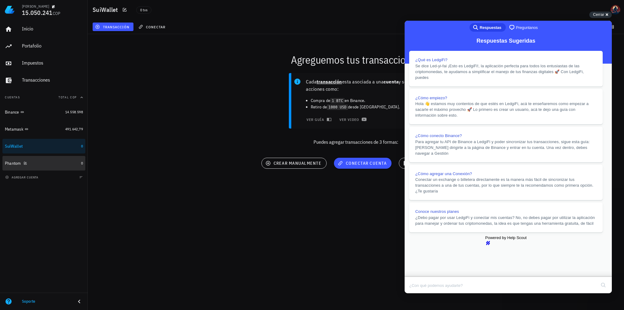
click at [33, 162] on div "Phantom" at bounding box center [42, 164] width 74 height 6
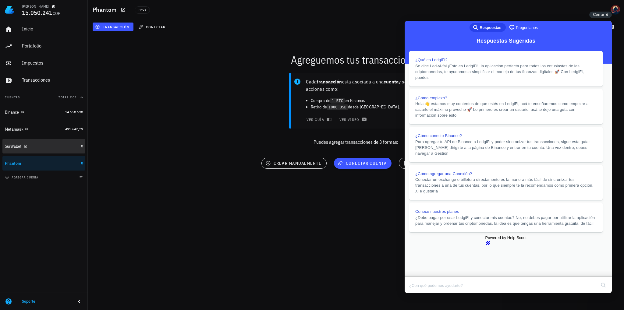
click at [15, 148] on div "SuiWallet" at bounding box center [13, 146] width 16 height 5
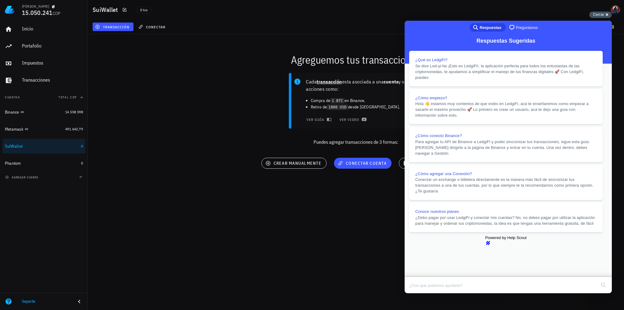
click at [604, 17] on div "Cerrar cross-small" at bounding box center [600, 15] width 23 height 6
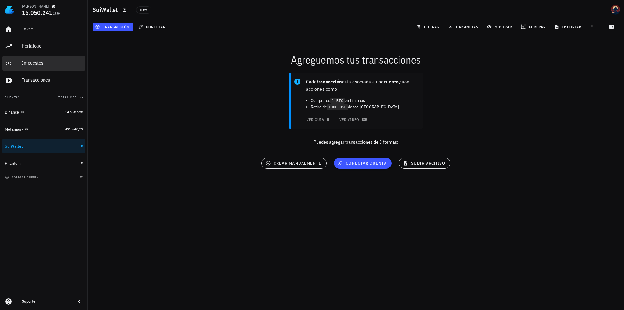
click at [18, 64] on link "Impuestos" at bounding box center [43, 63] width 83 height 15
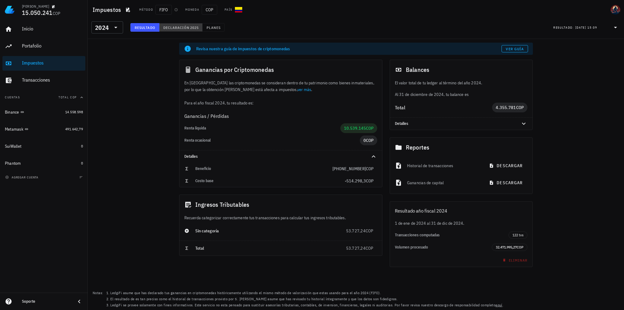
click at [184, 28] on span "Declaración" at bounding box center [176, 27] width 27 height 5
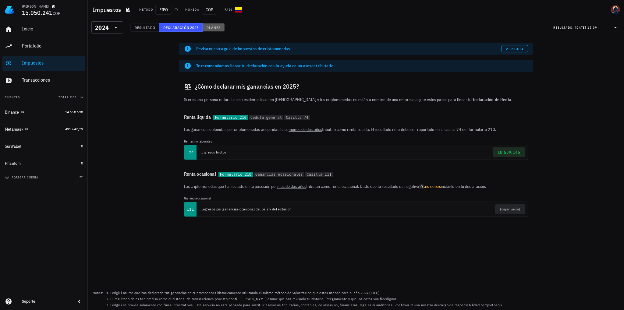
click at [216, 27] on span "Planes" at bounding box center [213, 27] width 15 height 5
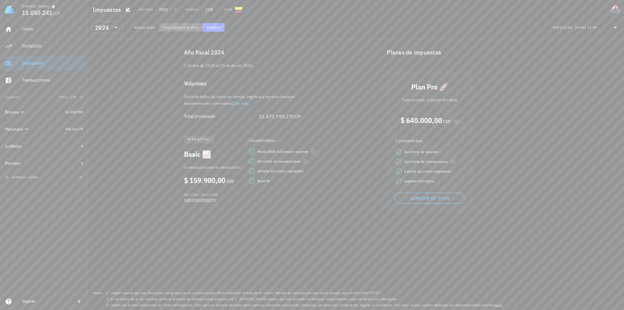
click at [183, 27] on span "Declaración" at bounding box center [176, 27] width 27 height 5
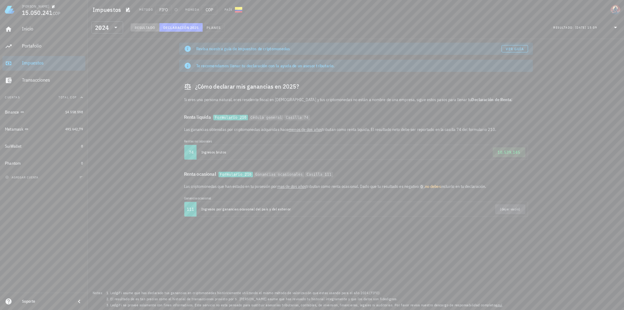
click at [145, 27] on span "Resultado" at bounding box center [144, 27] width 21 height 5
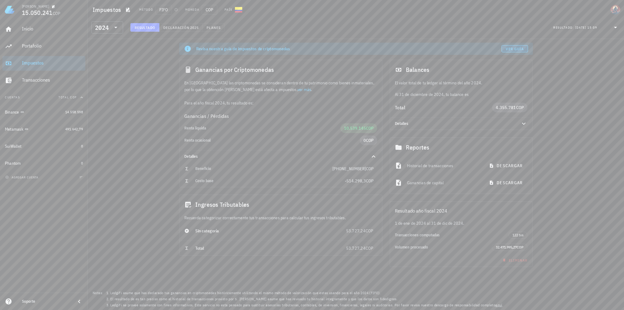
click at [512, 50] on span "Ver guía" at bounding box center [514, 49] width 18 height 5
